Goal: Task Accomplishment & Management: Manage account settings

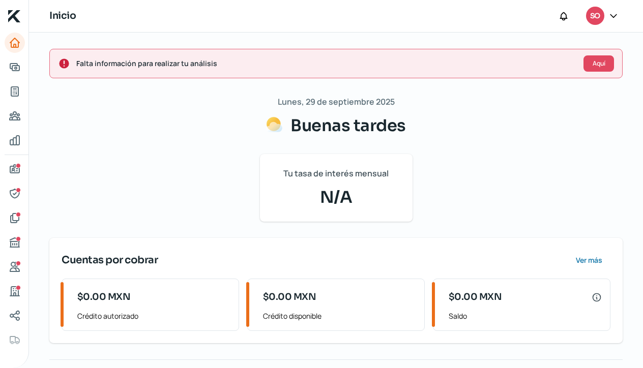
scroll to position [35, 0]
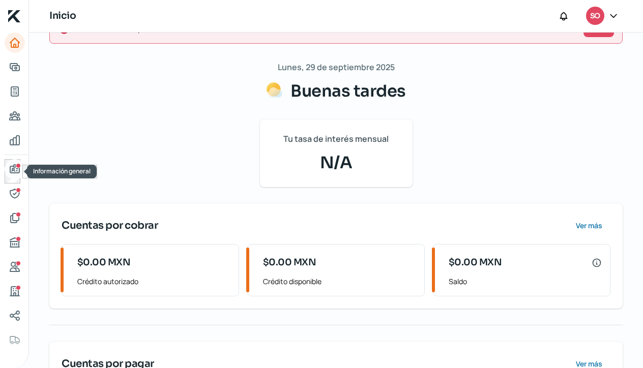
click at [16, 169] on icon "Información general" at bounding box center [14, 169] width 9 height 8
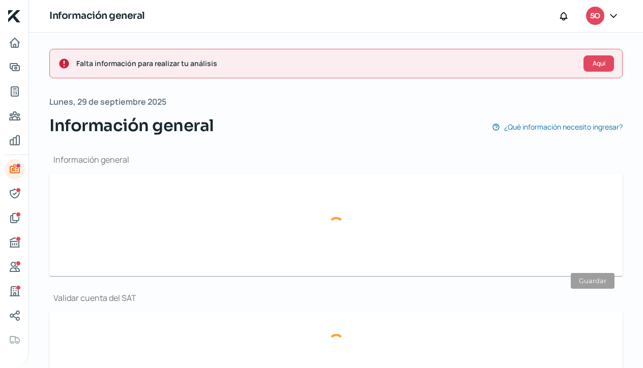
type input "[EMAIL_ADDRESS][DOMAIN_NAME]"
type input "47 - 7394 - 4754"
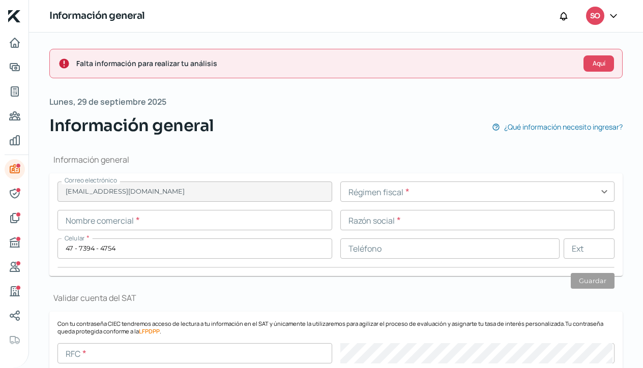
click at [602, 192] on input "text" at bounding box center [477, 192] width 275 height 20
click at [614, 13] on icon at bounding box center [613, 16] width 10 height 10
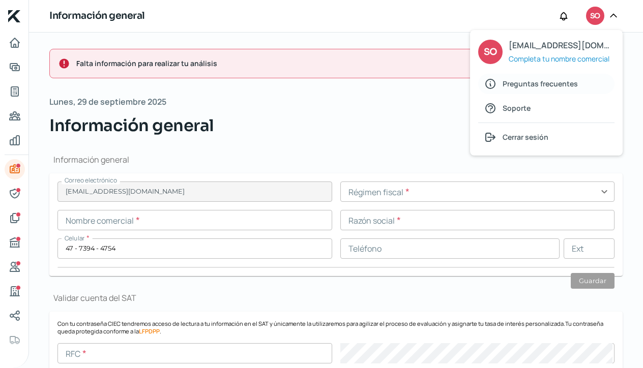
click at [503, 85] on span "Preguntas frecuentes" at bounding box center [540, 83] width 75 height 13
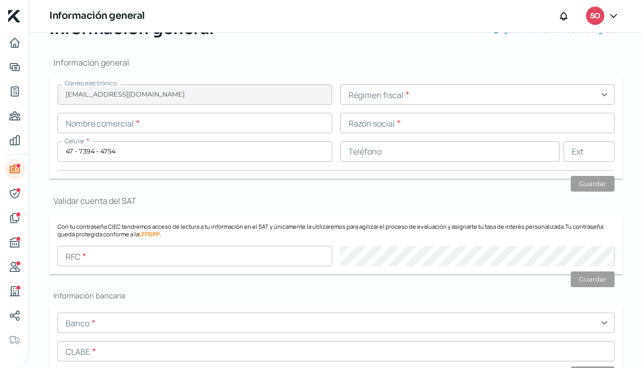
scroll to position [74, 0]
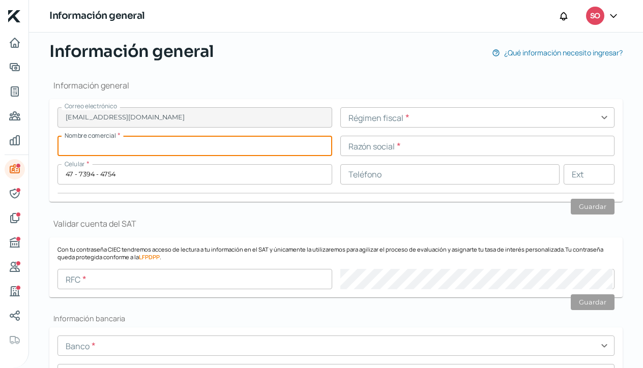
click at [118, 144] on input "text" at bounding box center [194, 146] width 275 height 20
type input "R"
type input "LR Soluciones"
click at [373, 145] on input "text" at bounding box center [477, 146] width 275 height 20
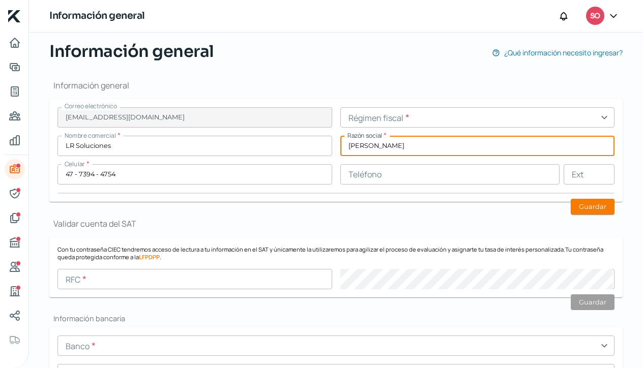
type input "[PERSON_NAME]"
click at [381, 178] on input "text" at bounding box center [450, 174] width 220 height 20
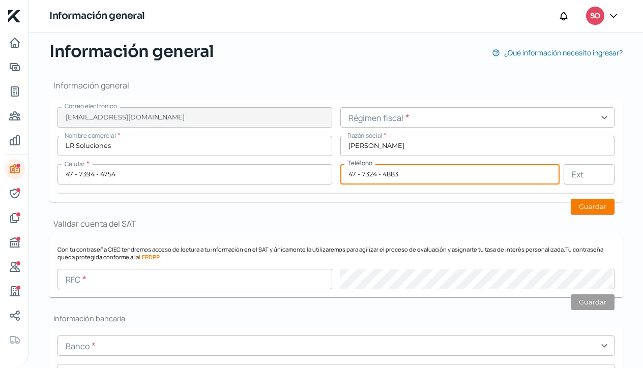
type input "47 - 7324 - 4883"
click at [601, 119] on input "text" at bounding box center [477, 117] width 275 height 20
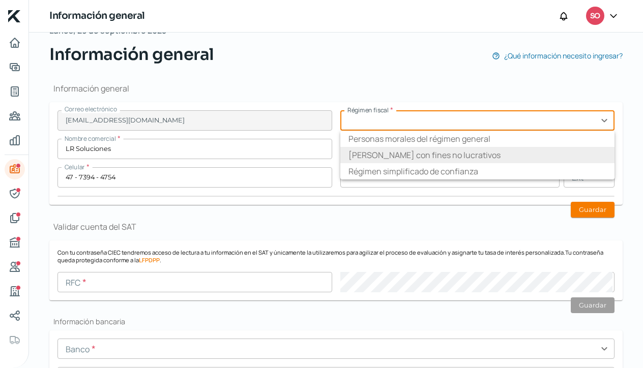
scroll to position [51, 0]
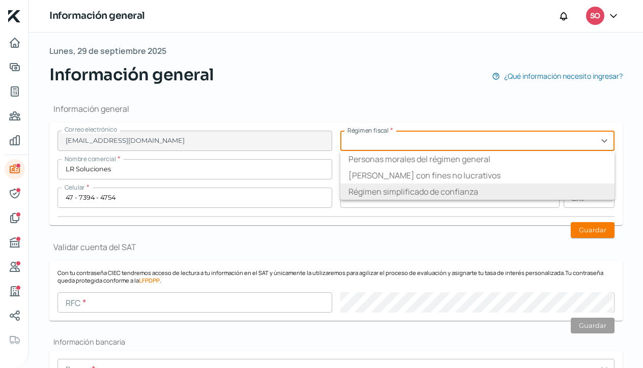
click at [488, 189] on li "Régimen simplificado de confianza" at bounding box center [477, 192] width 275 height 16
type input "Régimen simplificado de confianza"
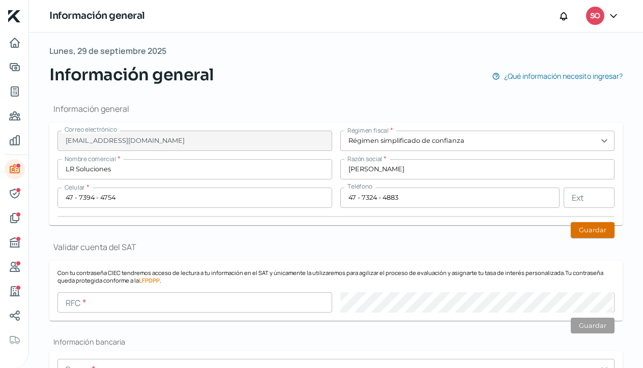
click at [599, 233] on button "Guardar" at bounding box center [593, 230] width 44 height 16
click at [89, 303] on input "text" at bounding box center [194, 302] width 275 height 20
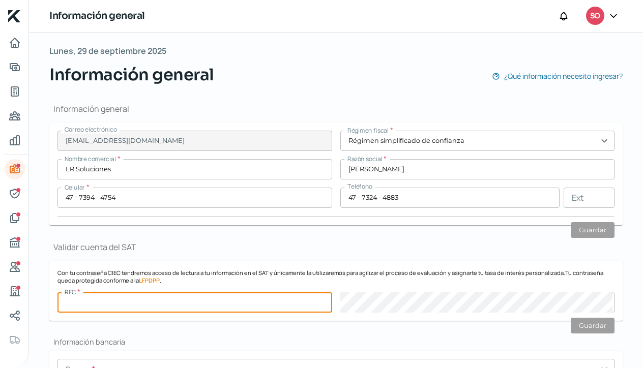
paste input "ROGL870206BPA"
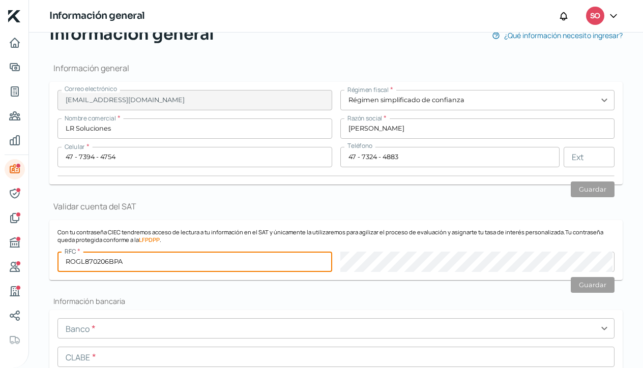
scroll to position [92, 0]
type input "ROGL870206BPA"
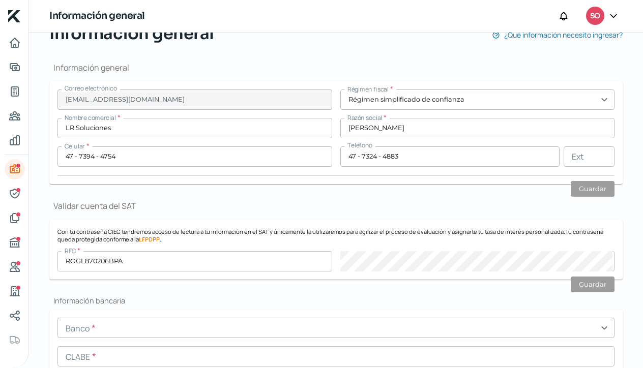
click at [443, 205] on h1 "Validar cuenta del SAT" at bounding box center [335, 205] width 573 height 11
click at [480, 154] on input "47 - 7324 - 4883" at bounding box center [450, 156] width 220 height 20
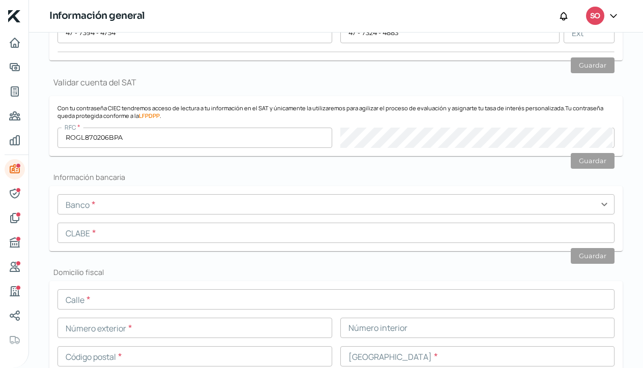
scroll to position [224, 0]
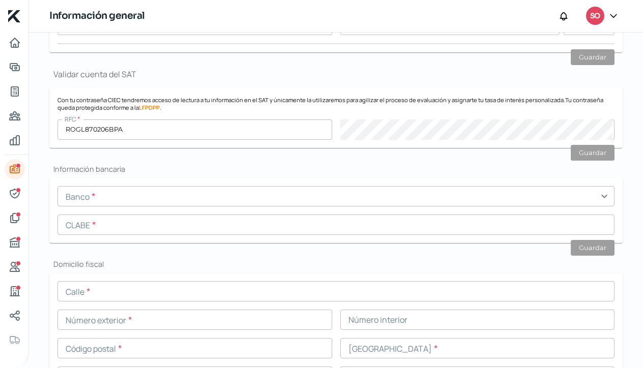
click at [91, 293] on input "text" at bounding box center [335, 291] width 557 height 20
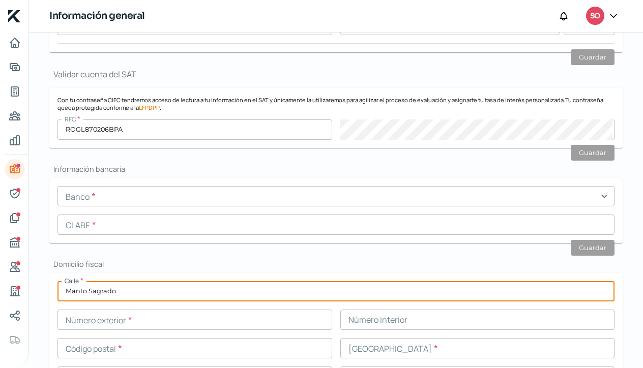
type input "Manto Sagrado"
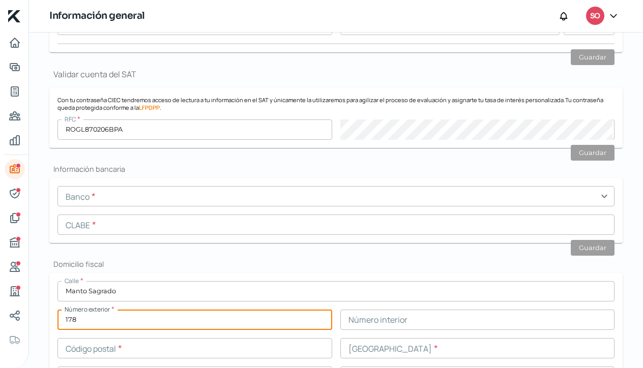
type input "178"
click at [368, 318] on input "text" at bounding box center [477, 320] width 275 height 20
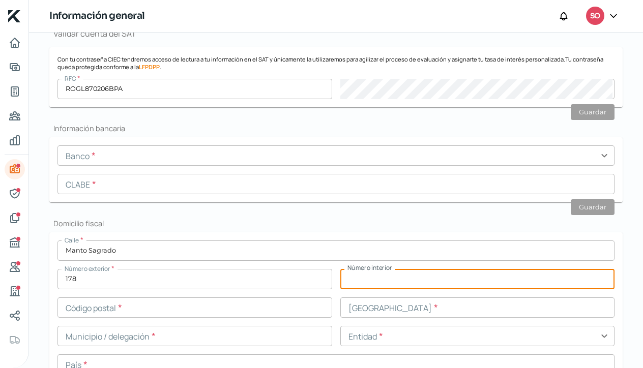
scroll to position [271, 0]
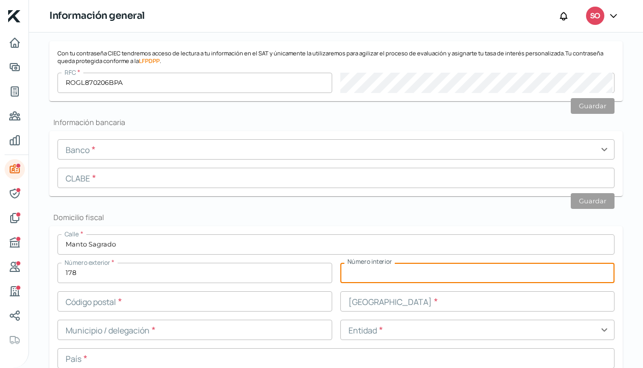
click at [378, 306] on input "text" at bounding box center [477, 301] width 275 height 20
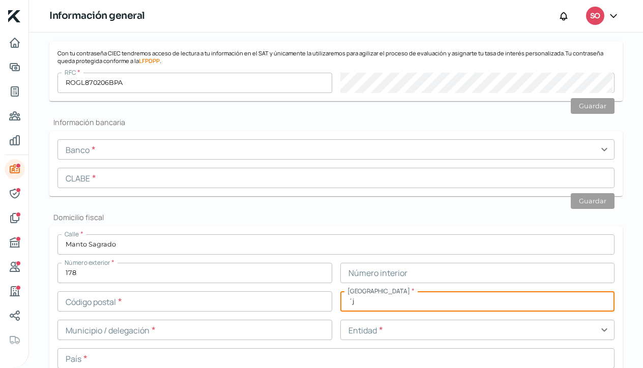
type input "´"
type input "[DEMOGRAPHIC_DATA][PERSON_NAME]"
click at [70, 301] on input "text" at bounding box center [194, 301] width 275 height 20
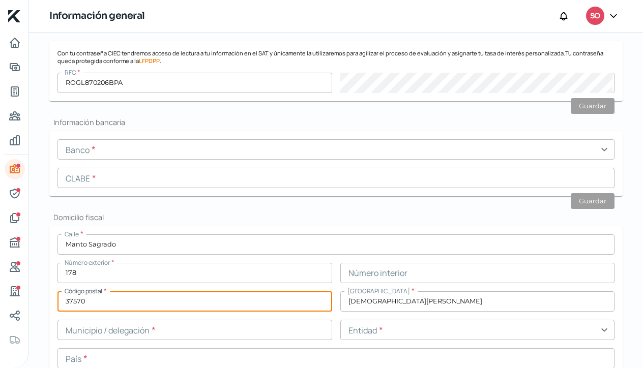
scroll to position [318, 0]
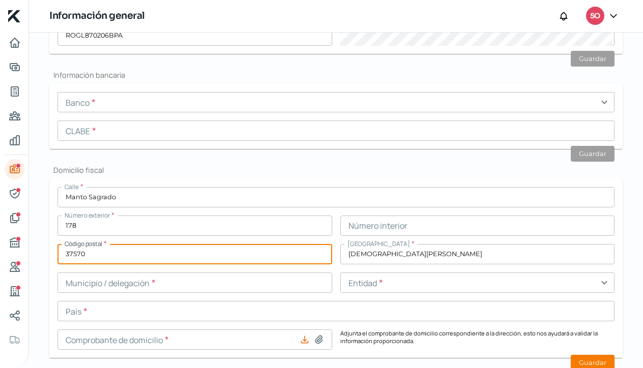
type input "37570"
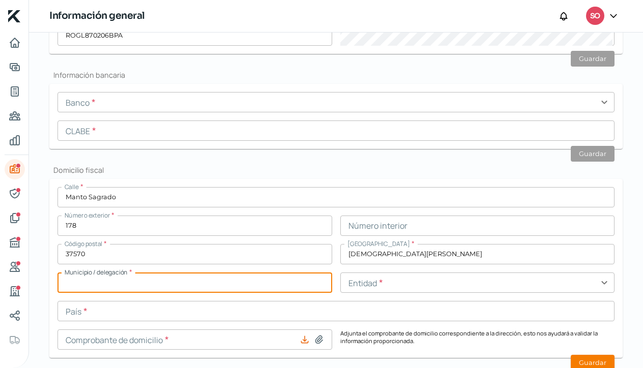
click at [96, 285] on input "text" at bounding box center [194, 283] width 275 height 20
type input "leon"
click at [413, 280] on input "text" at bounding box center [477, 283] width 275 height 20
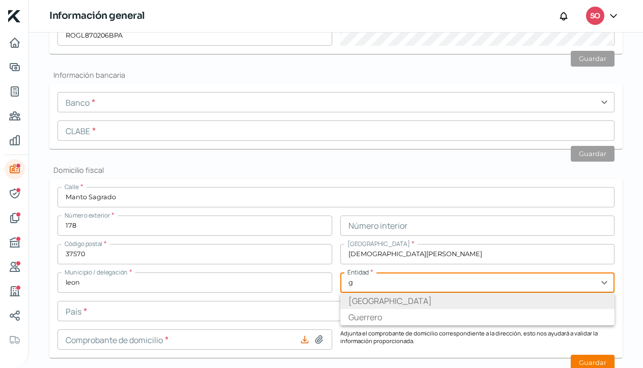
type input "[GEOGRAPHIC_DATA]"
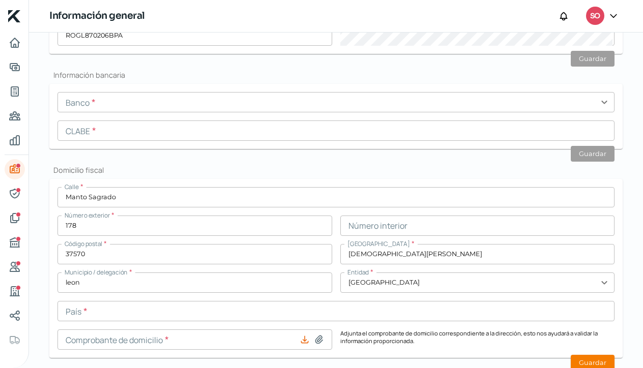
click at [91, 312] on input "text" at bounding box center [335, 311] width 557 height 20
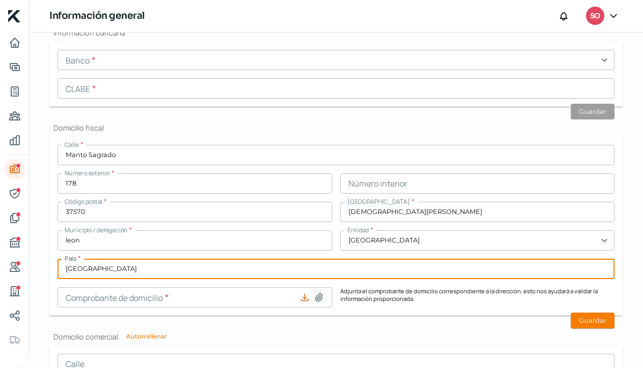
scroll to position [361, 0]
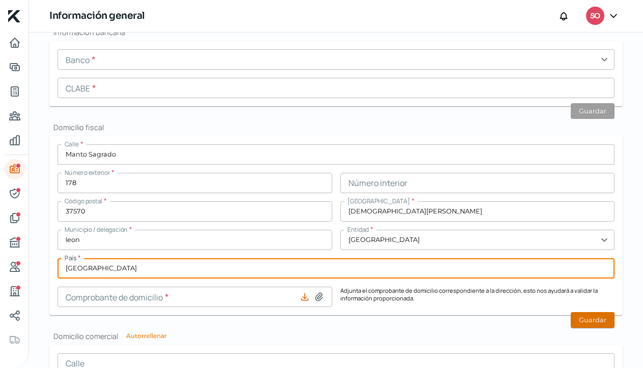
type input "[GEOGRAPHIC_DATA]"
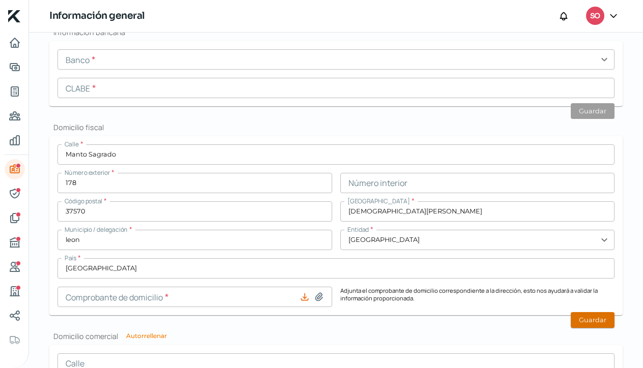
click at [580, 317] on button "Guardar" at bounding box center [593, 320] width 44 height 16
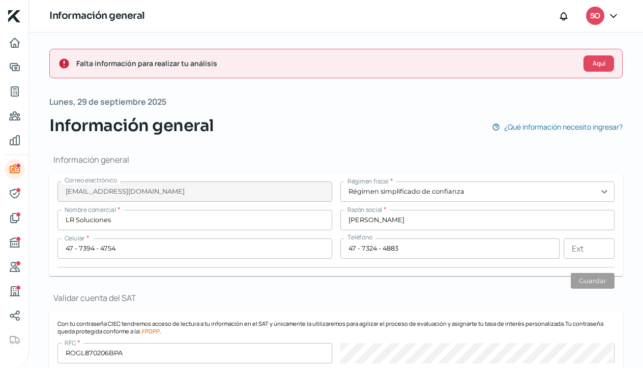
scroll to position [0, 0]
click at [614, 19] on icon at bounding box center [613, 16] width 10 height 10
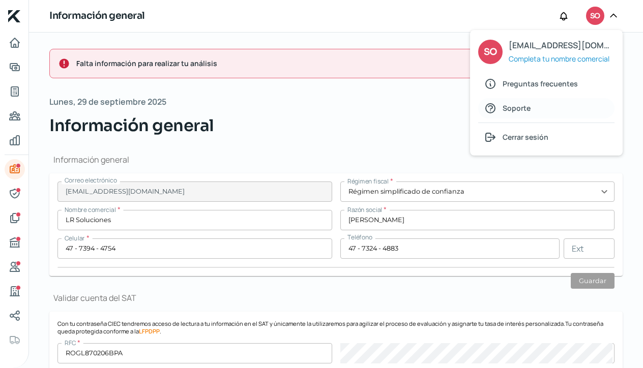
click at [510, 109] on span "Soporte" at bounding box center [517, 108] width 28 height 13
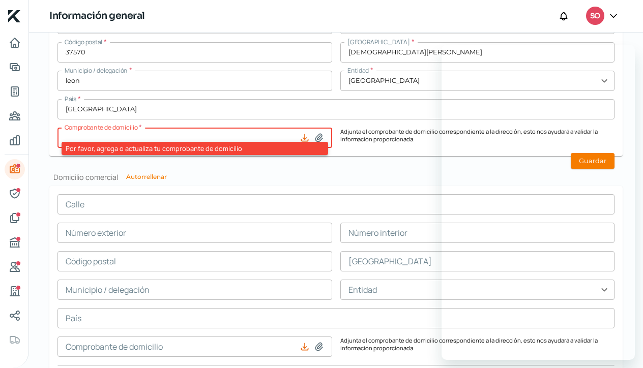
scroll to position [520, 0]
